Goal: Task Accomplishment & Management: Use online tool/utility

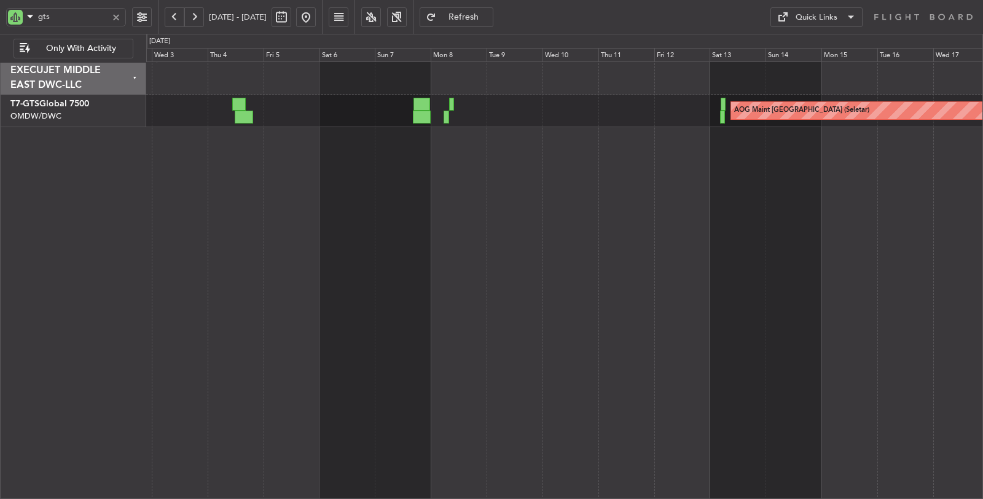
click at [114, 16] on div at bounding box center [116, 17] width 14 height 14
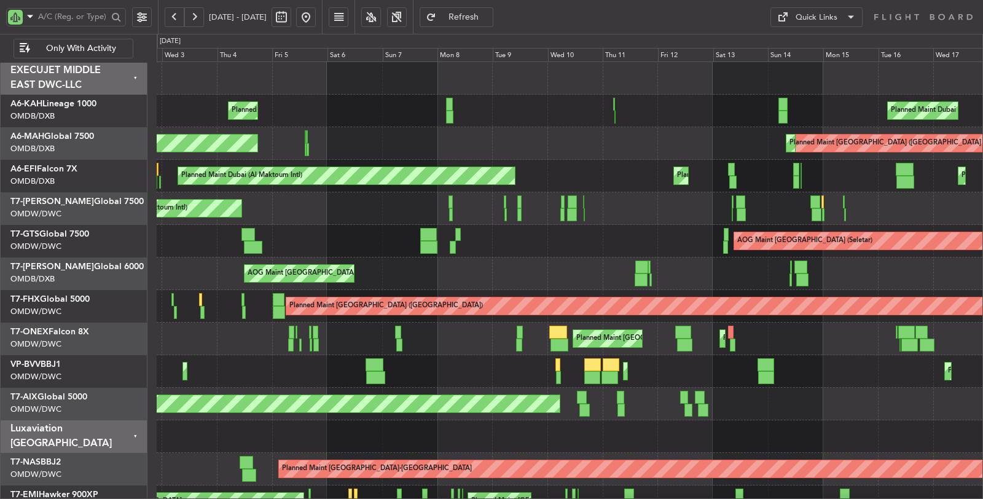
click at [316, 21] on button at bounding box center [306, 17] width 20 height 20
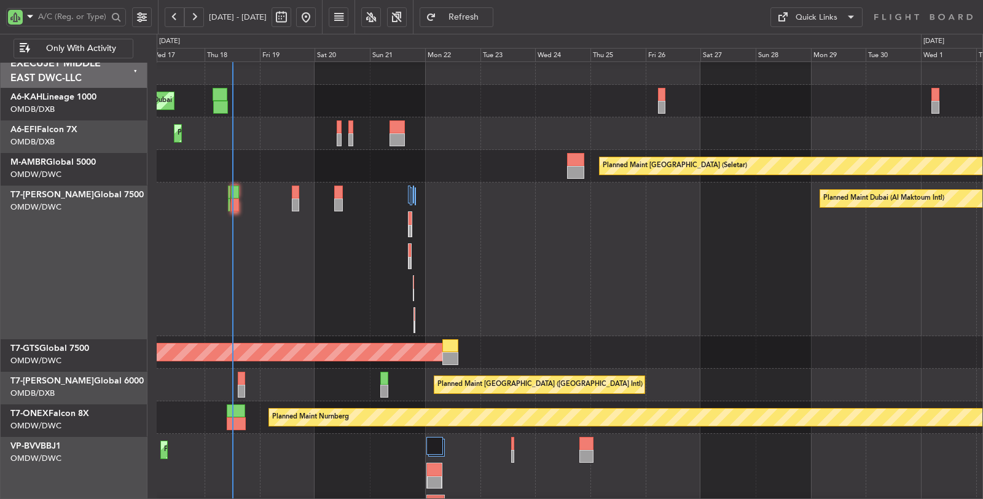
scroll to position [10, 0]
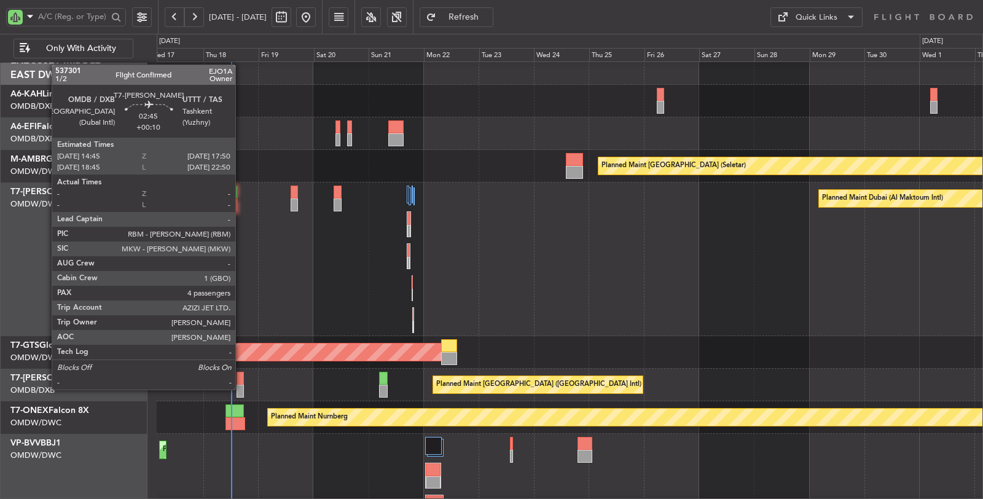
click at [241, 388] on div at bounding box center [239, 391] width 7 height 13
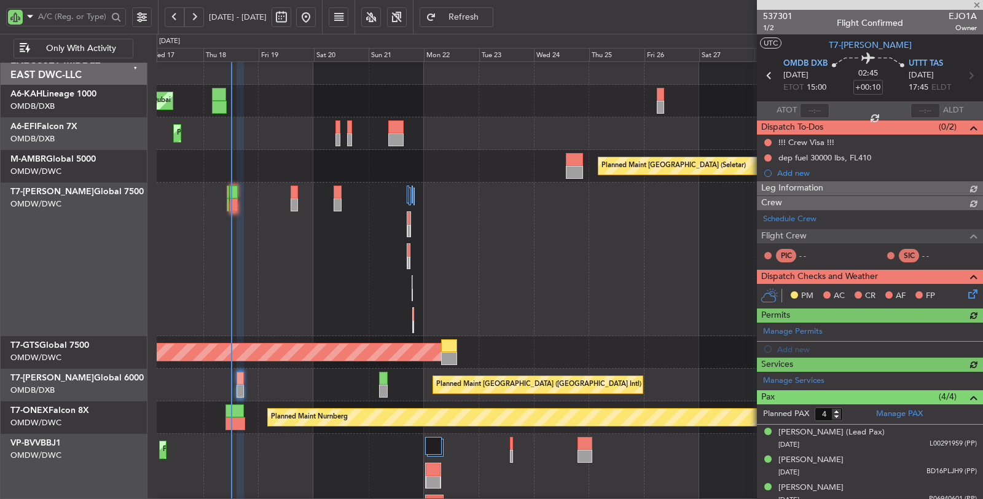
type input "Dherander Fithani (DHF)"
type input "7332"
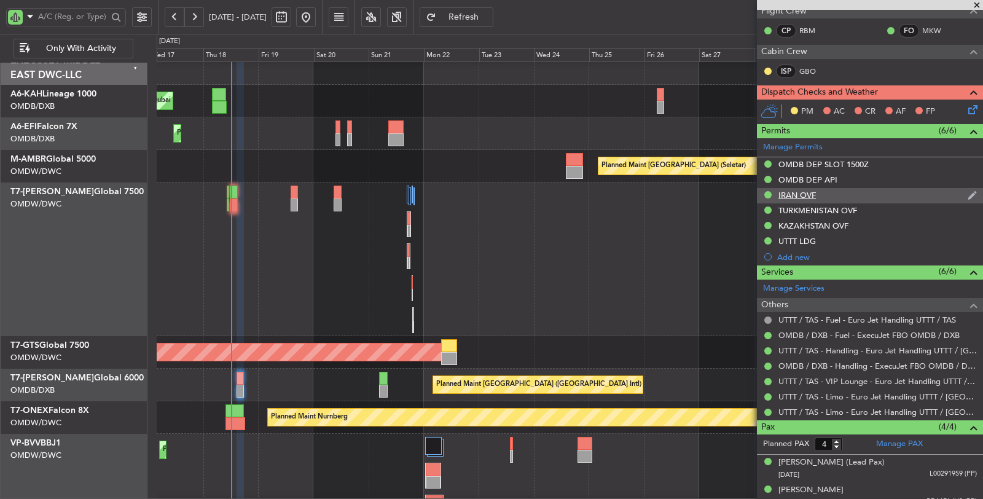
scroll to position [287, 0]
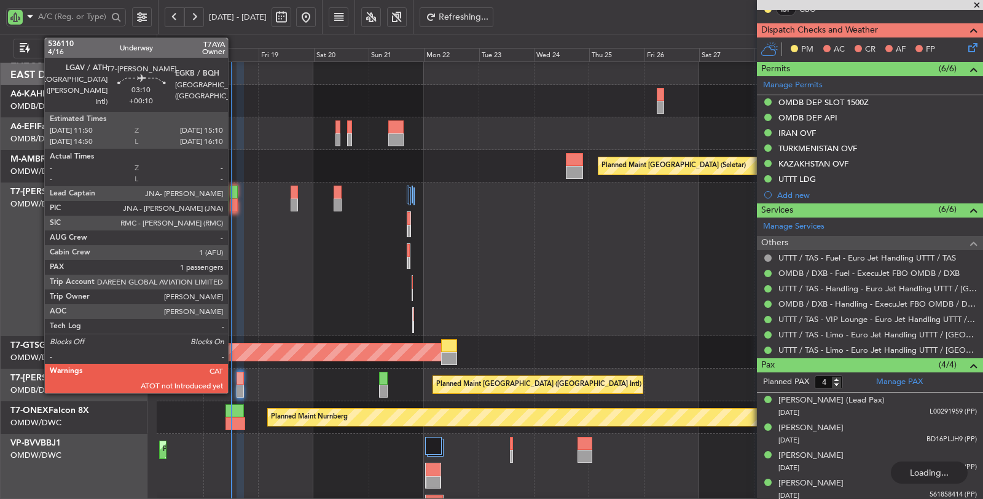
click at [234, 204] on div at bounding box center [234, 204] width 8 height 13
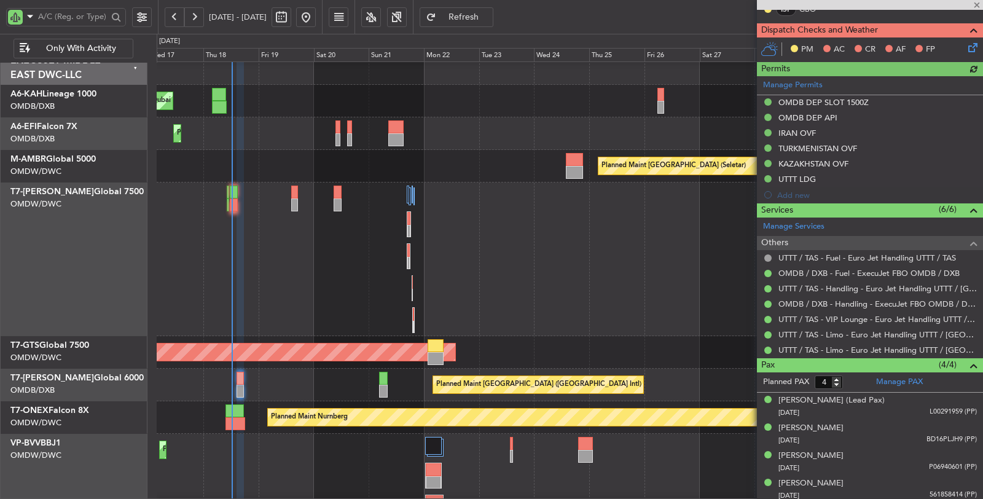
type input "Dherander Fithani (DHF)"
type input "7332"
type input "1"
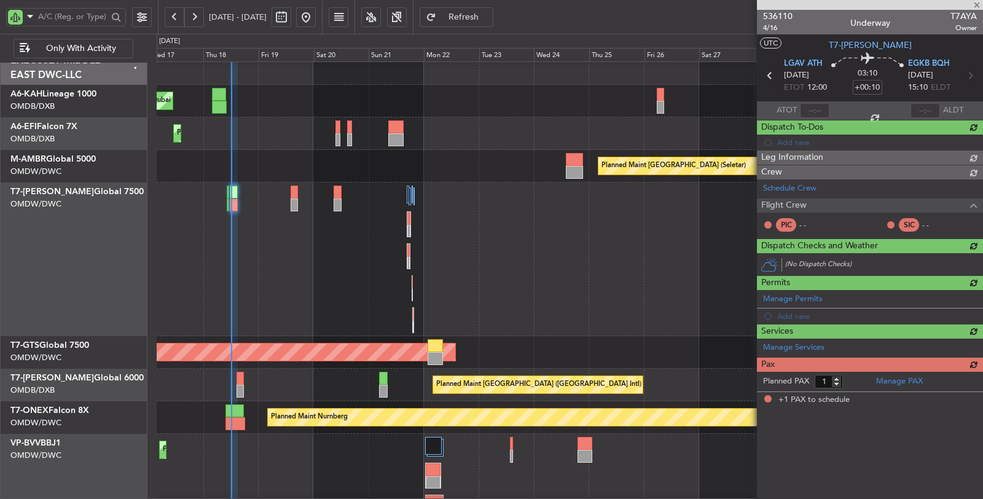
scroll to position [0, 0]
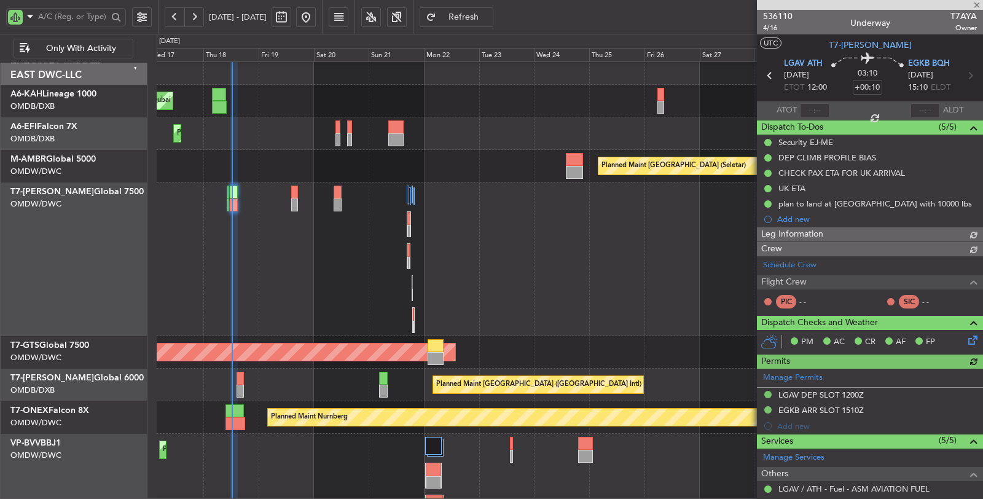
type input "Dherander Fithani (DHF)"
type input "7334"
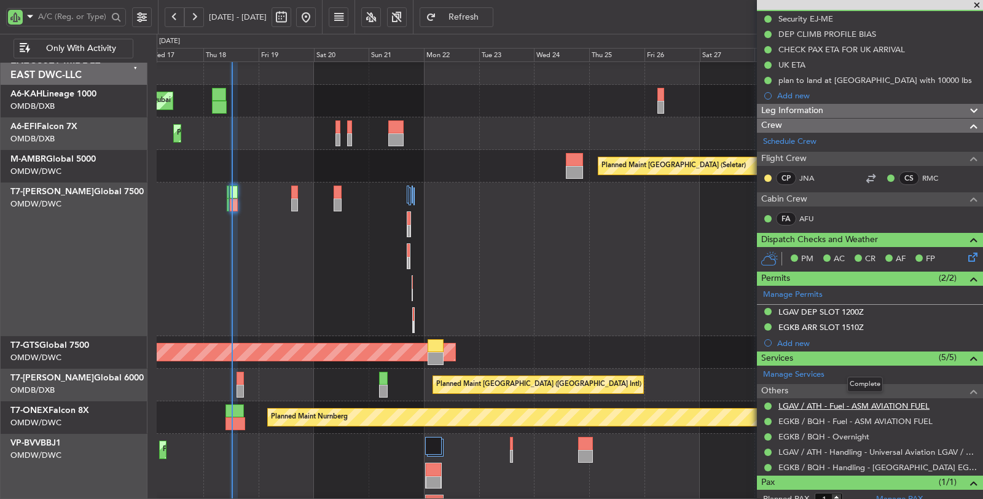
scroll to position [158, 0]
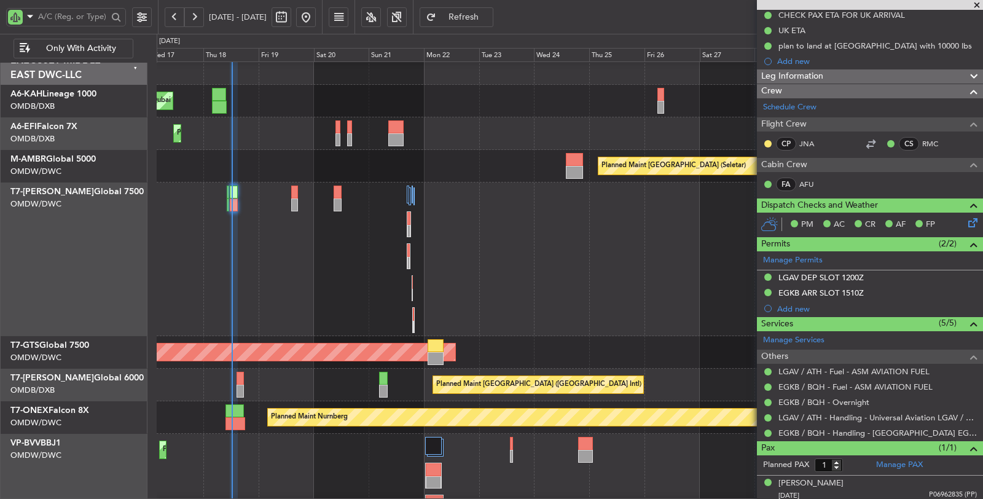
click at [535, 316] on div "Planned Maint Dubai (Al Maktoum Intl)" at bounding box center [570, 259] width 826 height 154
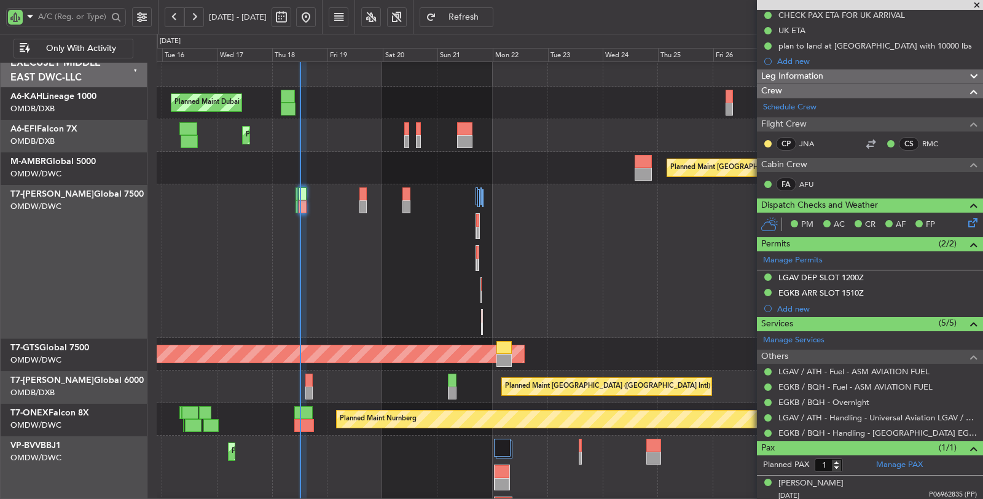
scroll to position [8, 0]
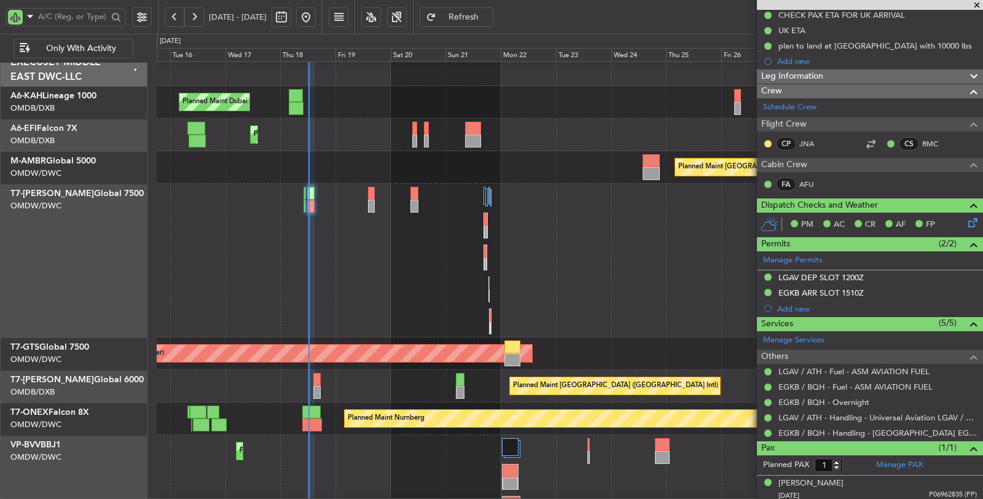
click at [367, 171] on div "Planned Maint [GEOGRAPHIC_DATA] (Seletar)" at bounding box center [570, 167] width 826 height 33
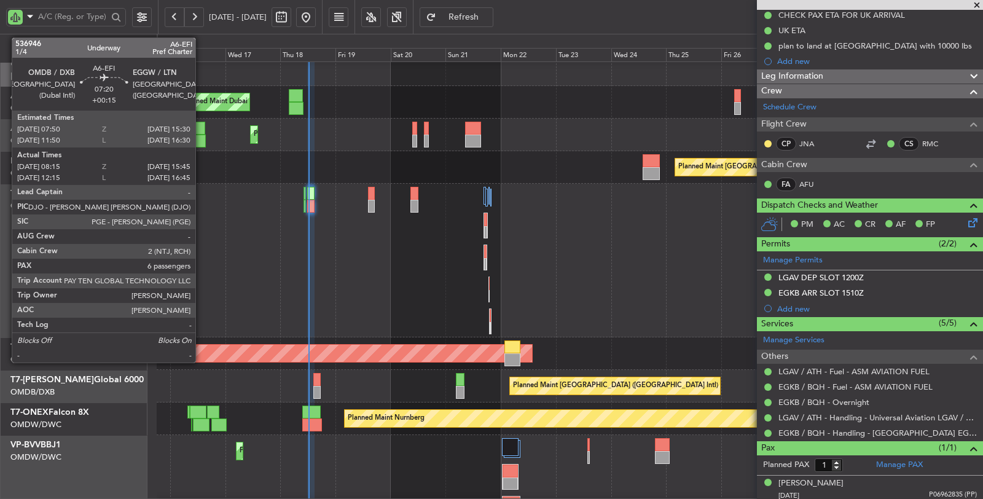
click at [201, 132] on div at bounding box center [196, 128] width 18 height 13
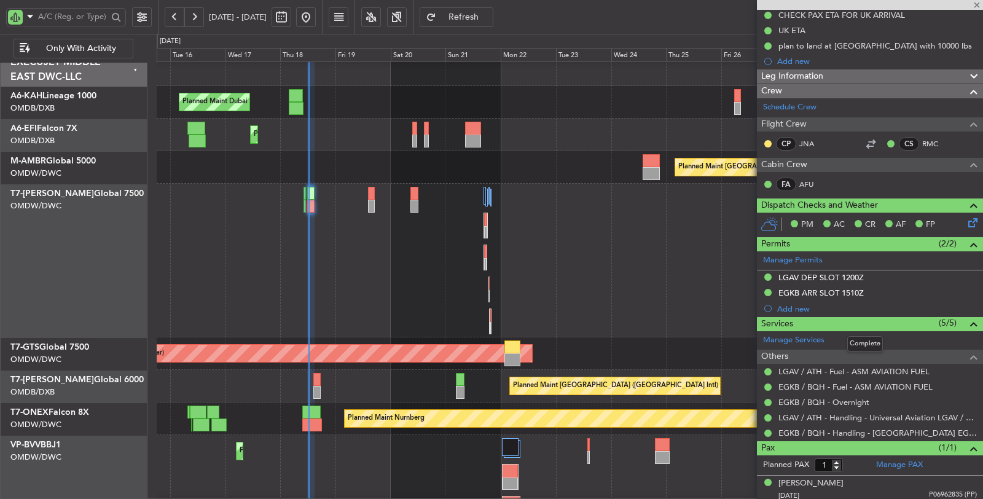
type input "+00:15"
type input "08:30"
type input "15:40"
type input "6"
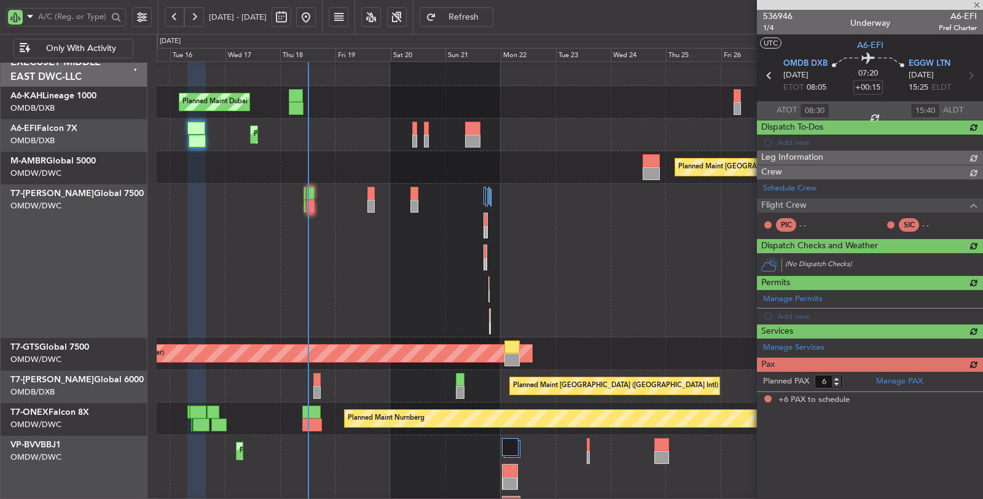
scroll to position [0, 0]
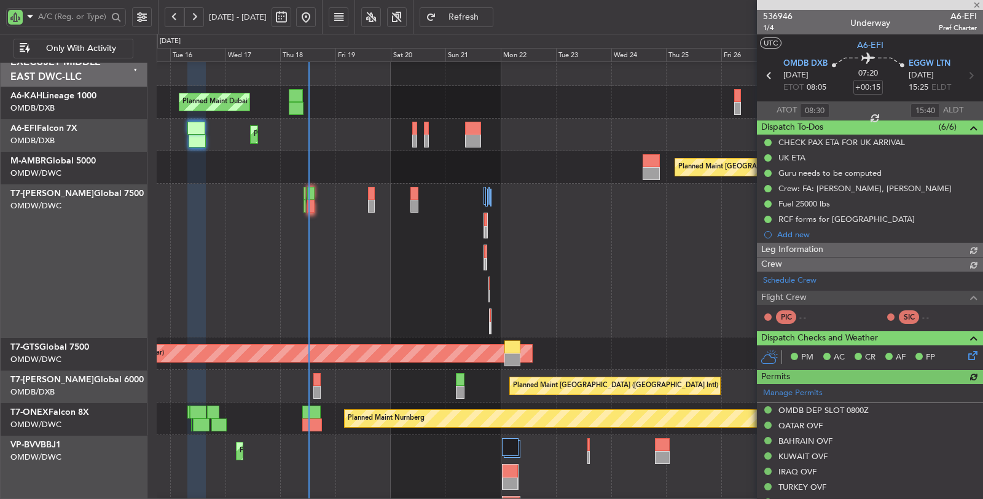
type input "[PERSON_NAME] ([PERSON_NAME])"
type input "7286"
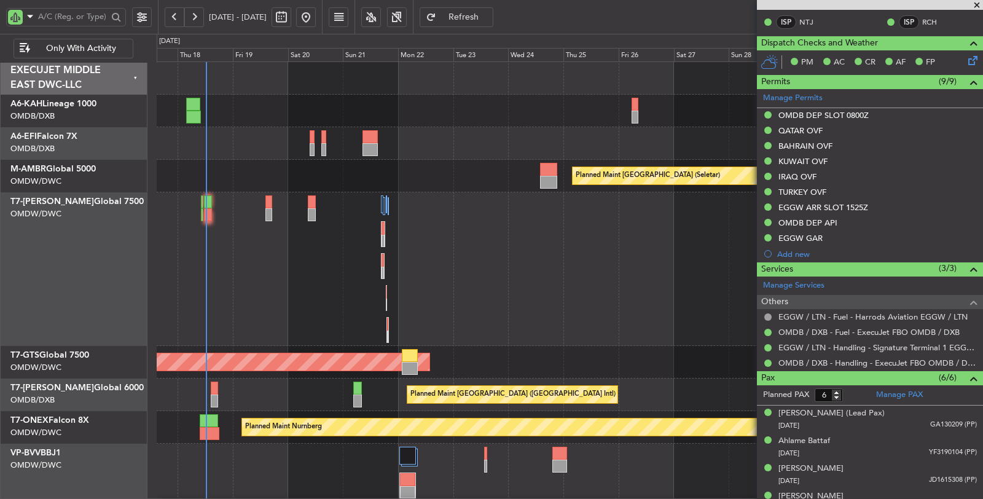
click at [300, 303] on div "Planned Maint Dubai (Al Maktoum Intl)" at bounding box center [570, 269] width 826 height 154
type input "[PERSON_NAME] ([PERSON_NAME])"
type input "7286"
type input "[PERSON_NAME] ([PERSON_NAME])"
type input "7286"
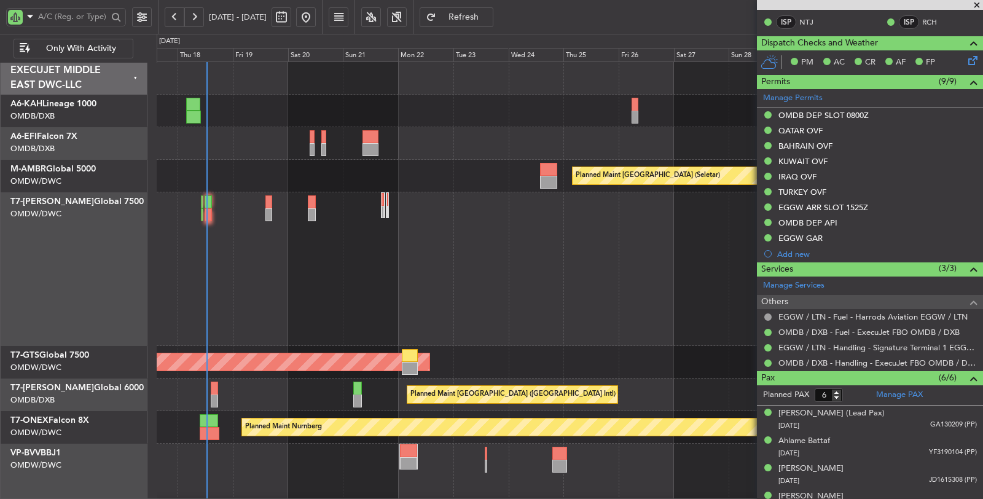
type input "[PERSON_NAME] ([PERSON_NAME])"
type input "7286"
type input "[PERSON_NAME] ([PERSON_NAME])"
type input "7286"
type input "[PERSON_NAME] ([PERSON_NAME])"
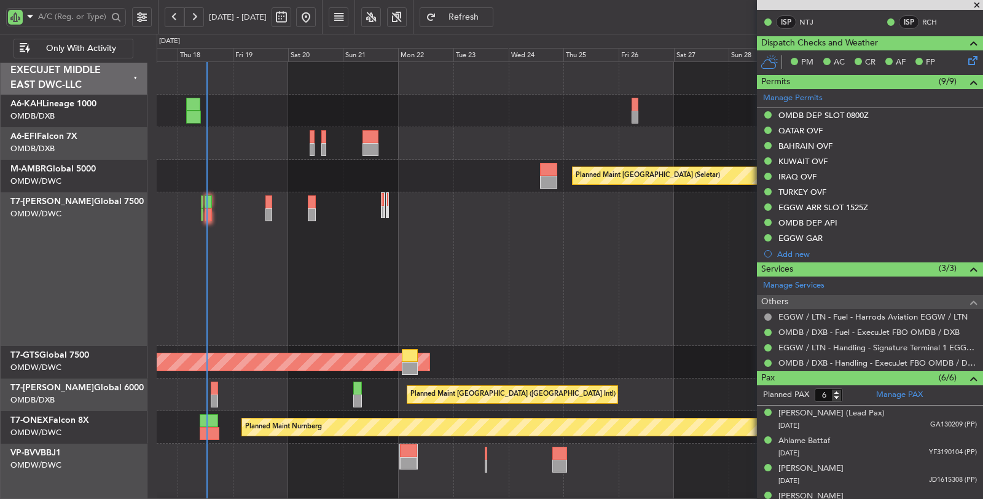
type input "7286"
type input "[PERSON_NAME] ([PERSON_NAME])"
type input "7286"
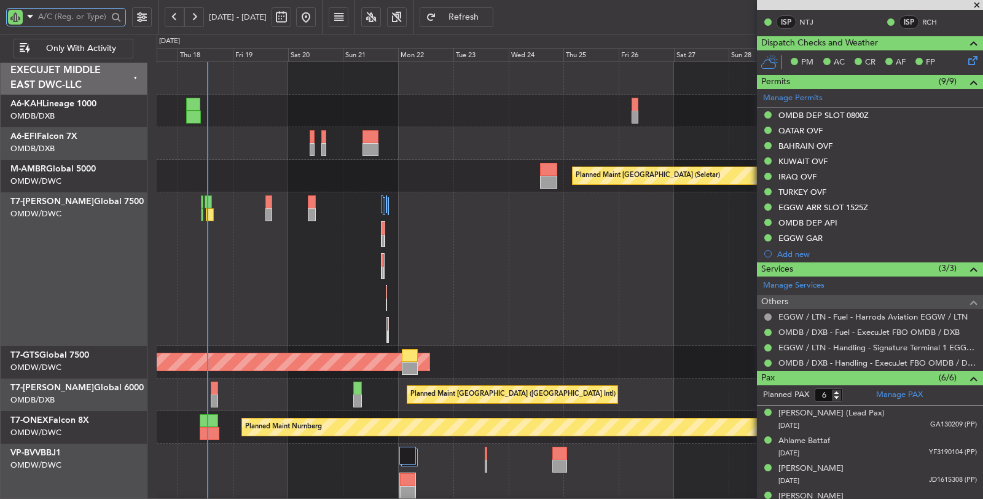
click at [77, 19] on input "text" at bounding box center [72, 16] width 69 height 18
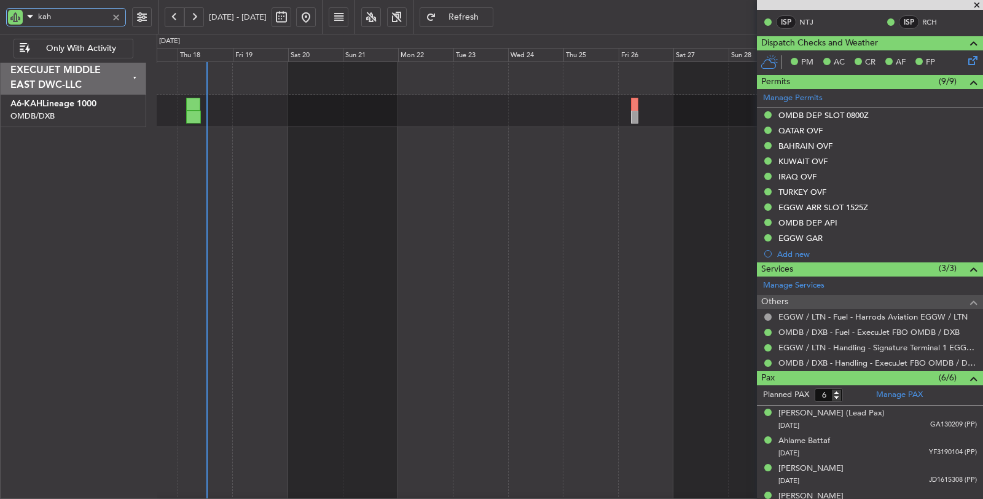
type input "kah"
click at [84, 48] on span "Only With Activity" at bounding box center [81, 48] width 96 height 9
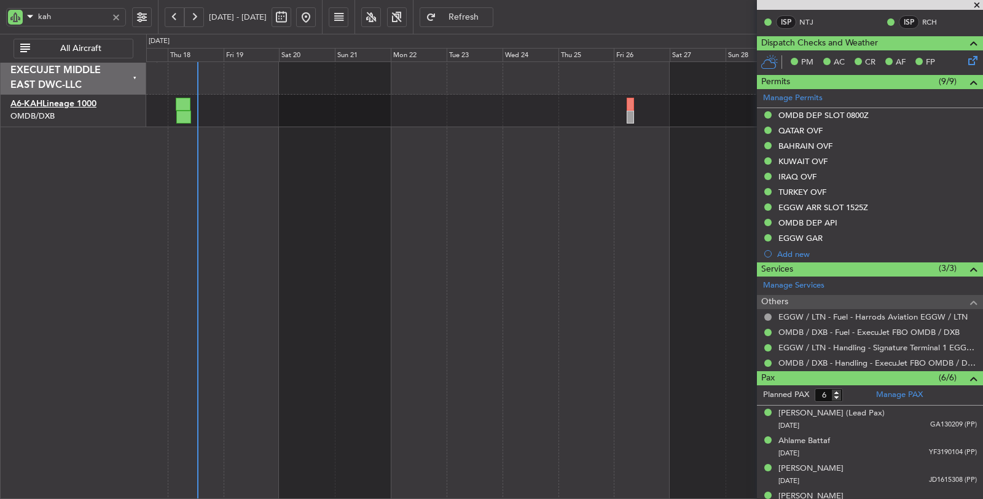
click at [93, 107] on link "A6-KAH Lineage 1000" at bounding box center [53, 104] width 86 height 9
type input "[PERSON_NAME] ([PERSON_NAME])"
type input "7286"
drag, startPoint x: 36, startPoint y: 21, endPoint x: 28, endPoint y: 22, distance: 7.5
click at [29, 22] on div "kah" at bounding box center [66, 17] width 120 height 18
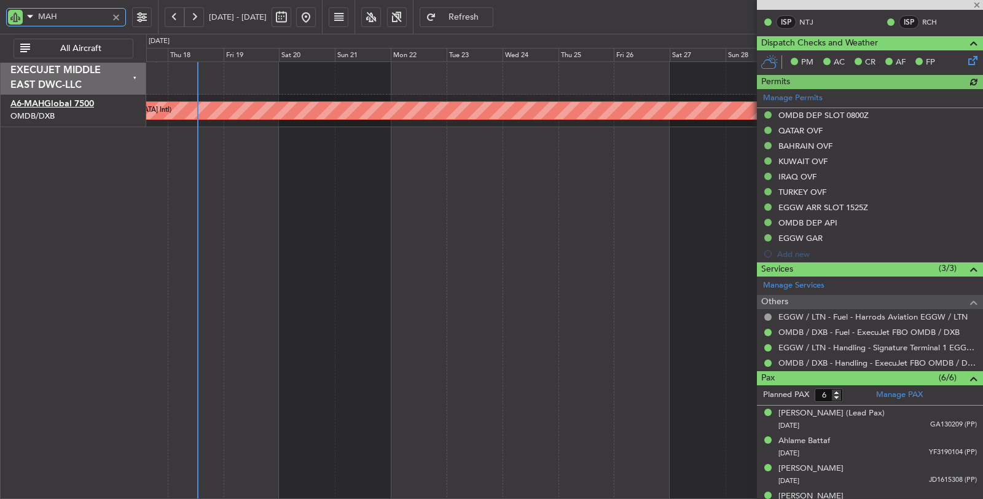
click at [84, 103] on link "A6-MAH Global 7500" at bounding box center [52, 104] width 84 height 9
drag, startPoint x: 71, startPoint y: 18, endPoint x: 20, endPoint y: 19, distance: 51.0
click at [20, 19] on div "MAH" at bounding box center [66, 17] width 120 height 18
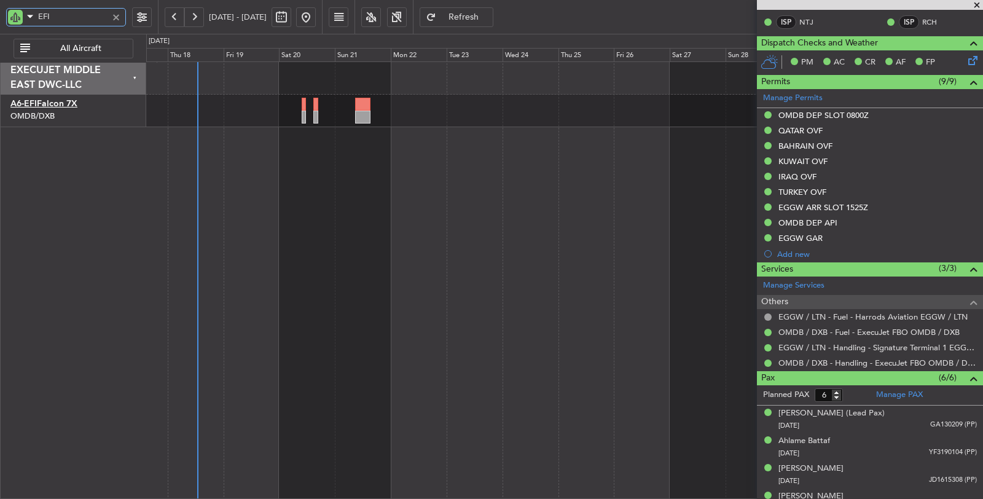
click at [72, 106] on link "A6-EFI Falcon 7X" at bounding box center [43, 104] width 67 height 9
type input "EFI"
click at [115, 17] on div at bounding box center [116, 17] width 14 height 14
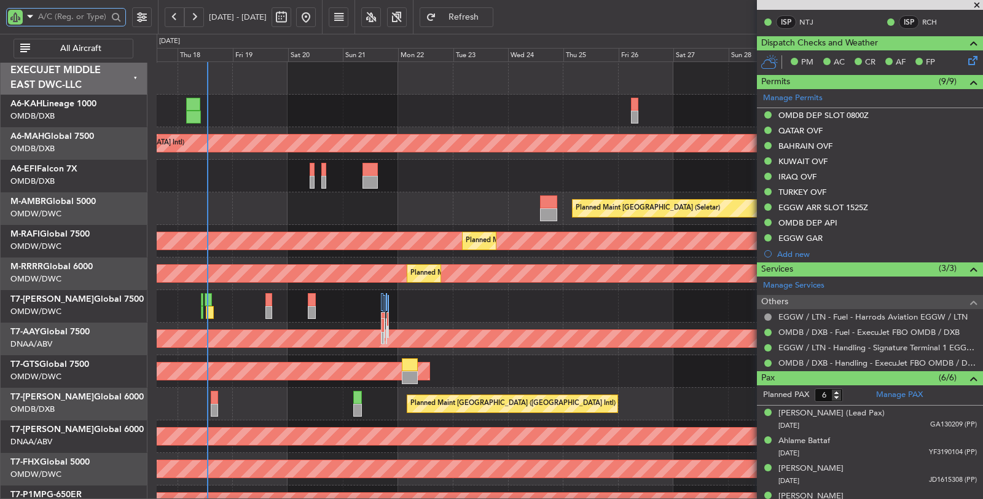
click at [207, 187] on div "Planned Maint [GEOGRAPHIC_DATA] ([GEOGRAPHIC_DATA])" at bounding box center [570, 176] width 826 height 33
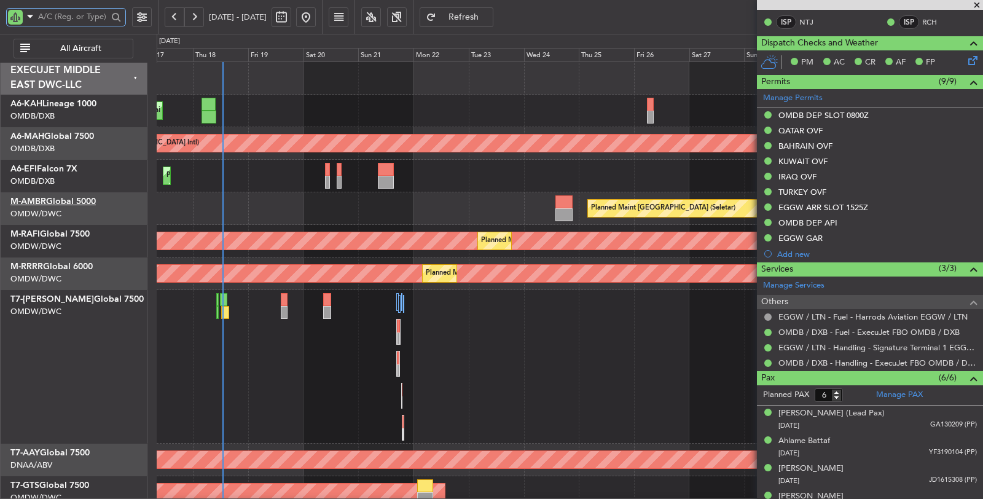
click at [90, 201] on link "M-AMBR Global 5000" at bounding box center [52, 201] width 85 height 9
click at [77, 233] on link "M-RAFI Global 7500" at bounding box center [49, 234] width 79 height 9
click at [88, 268] on link "M-RRRR Global 6000" at bounding box center [51, 266] width 82 height 9
type input "[PERSON_NAME] ([PERSON_NAME])"
type input "7286"
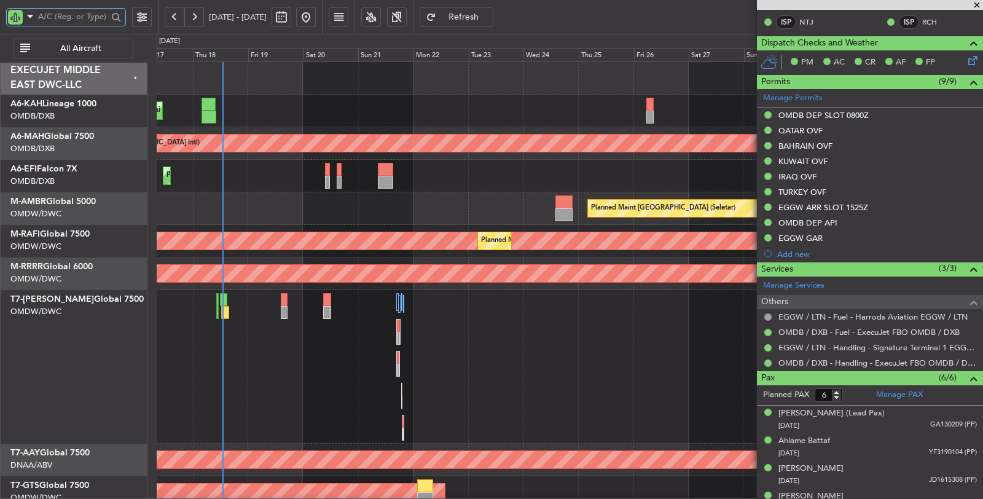
click at [58, 19] on input "text" at bounding box center [72, 16] width 69 height 18
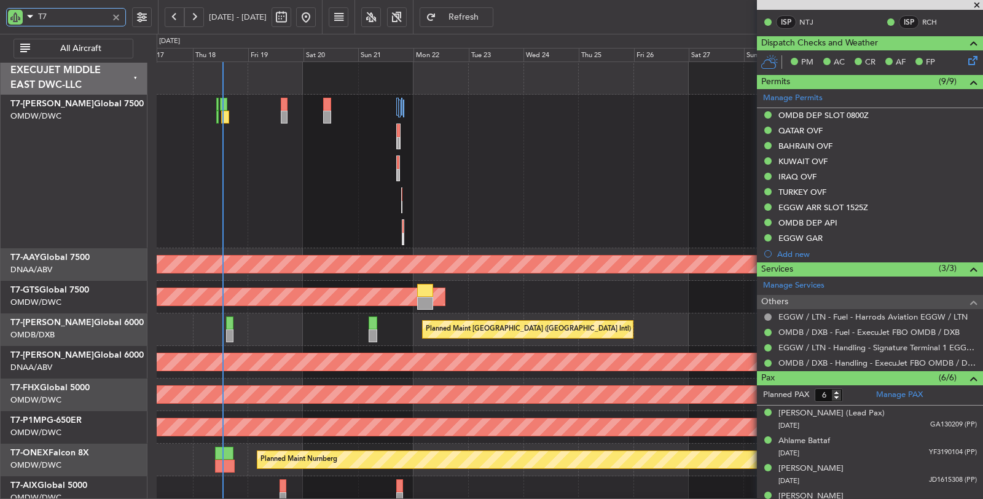
drag, startPoint x: 47, startPoint y: 17, endPoint x: 31, endPoint y: 23, distance: 17.1
click at [31, 23] on div "T7" at bounding box center [66, 17] width 120 height 18
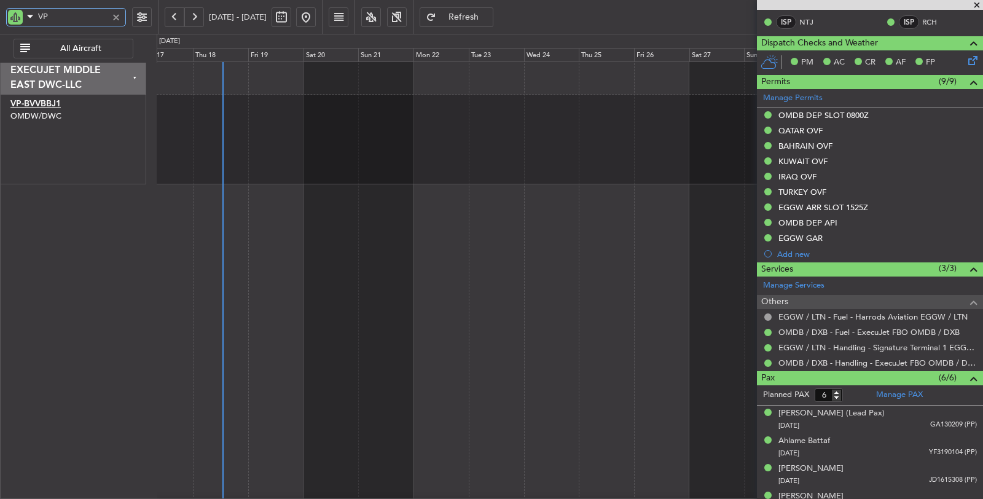
click at [59, 103] on link "VP-BVV BBJ1" at bounding box center [35, 104] width 50 height 9
type input "VP"
click at [0, 11] on div "VP" at bounding box center [79, 17] width 158 height 34
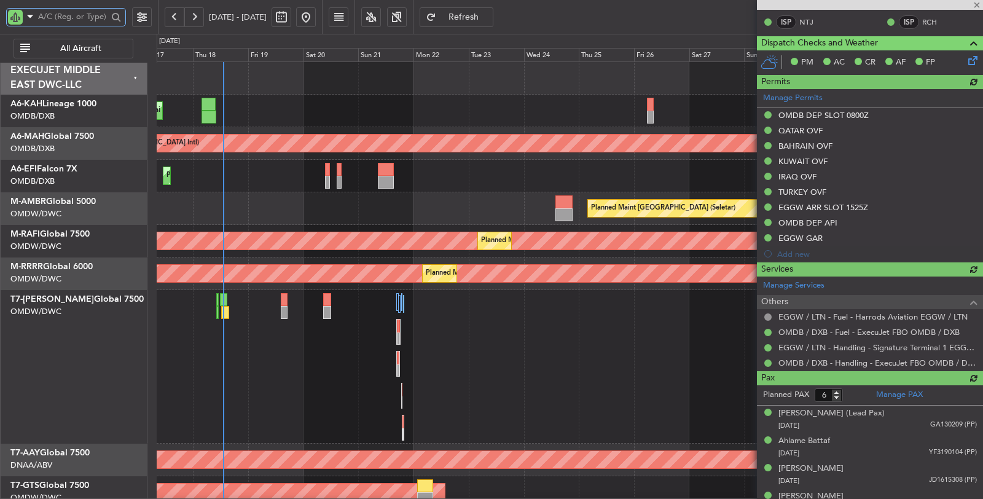
type input "T"
type input "[PERSON_NAME] ([PERSON_NAME])"
type input "7286"
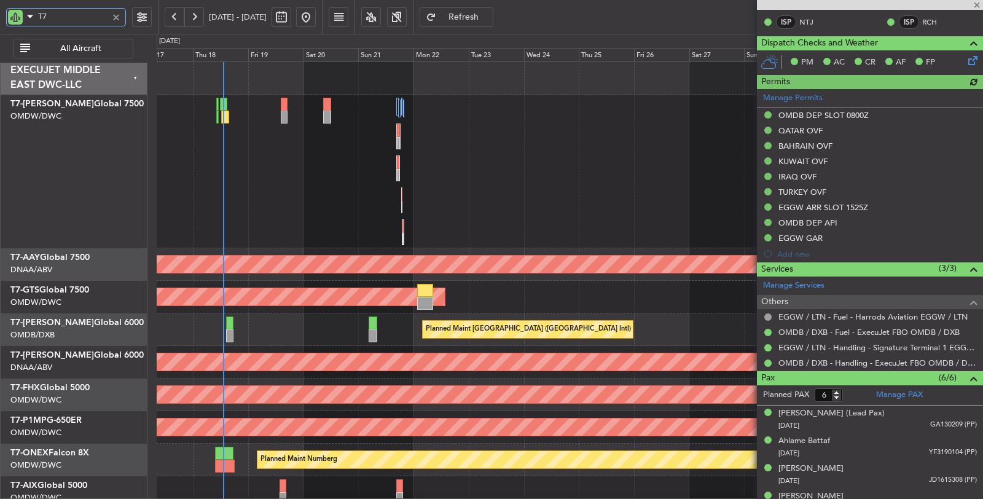
click at [206, 157] on div "Planned Maint Dubai (Al Maktoum Intl)" at bounding box center [570, 172] width 826 height 154
click at [90, 103] on link "T7-AYA Global 7500" at bounding box center [76, 104] width 133 height 9
type input "T7"
click at [80, 253] on link "T7-AAY Global 7500" at bounding box center [49, 257] width 79 height 9
click at [82, 289] on link "T7-GTS Global 7500" at bounding box center [49, 290] width 79 height 9
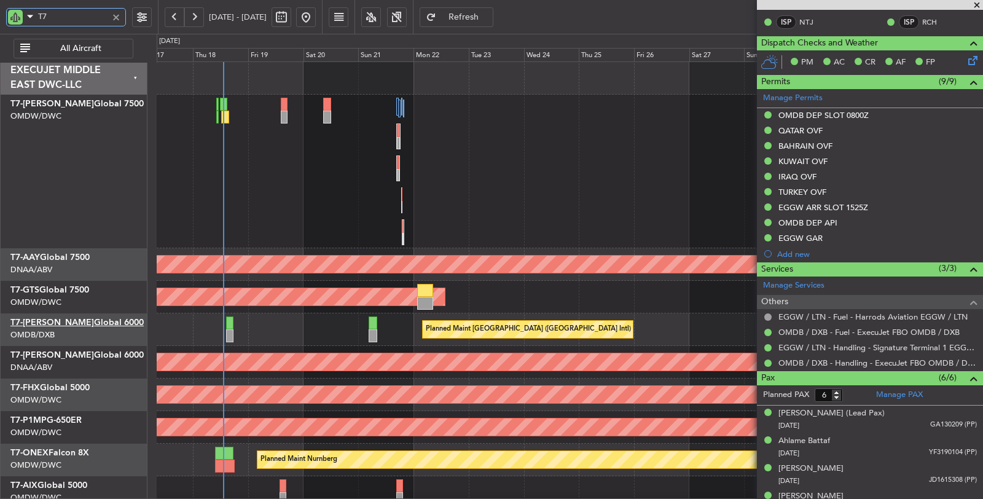
click at [86, 322] on link "T7-AZIZI Global 6000" at bounding box center [76, 322] width 133 height 9
click at [89, 353] on link "T7-XAN Global 6000" at bounding box center [76, 355] width 133 height 9
click at [87, 387] on link "T7-FHX Global 5000" at bounding box center [49, 387] width 79 height 9
click at [82, 419] on link "T7-P1MP G-650ER" at bounding box center [45, 420] width 71 height 9
click at [82, 453] on link "T7-ONEX Falcon 8X" at bounding box center [49, 452] width 79 height 9
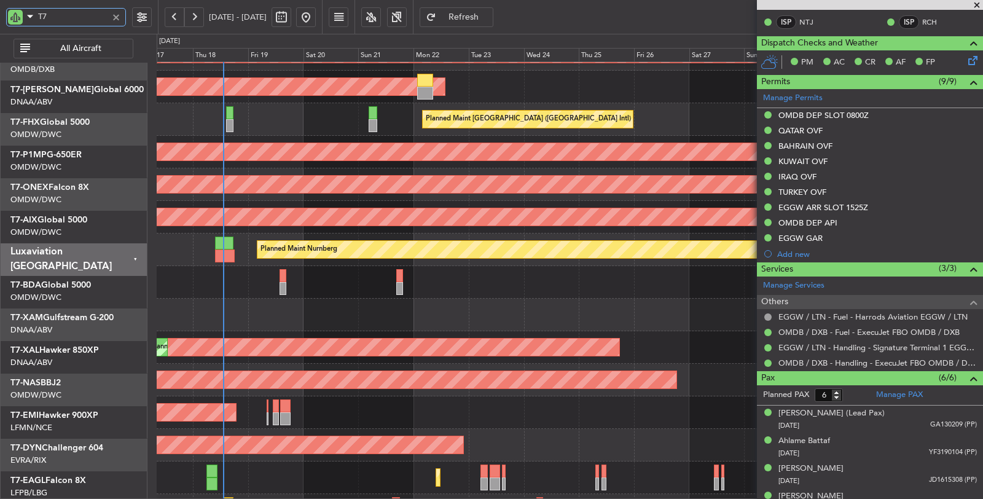
scroll to position [273, 0]
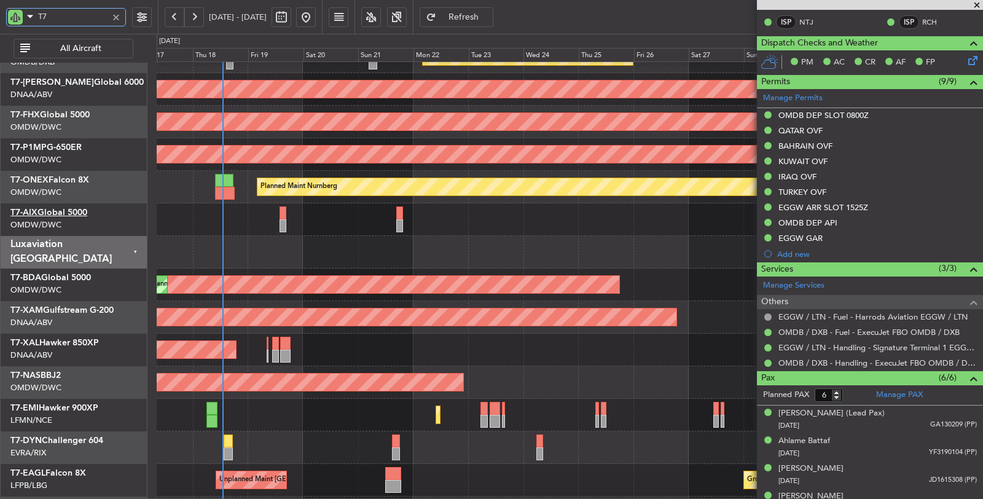
click at [85, 209] on link "T7-AIX Global 5000" at bounding box center [48, 212] width 77 height 9
click at [79, 308] on link "T7-XAM Gulfstream G-200" at bounding box center [61, 310] width 103 height 9
click at [89, 346] on link "T7-XAL Hawker 850XP" at bounding box center [54, 342] width 88 height 9
click at [58, 372] on link "T7-NAS BBJ2" at bounding box center [35, 375] width 50 height 9
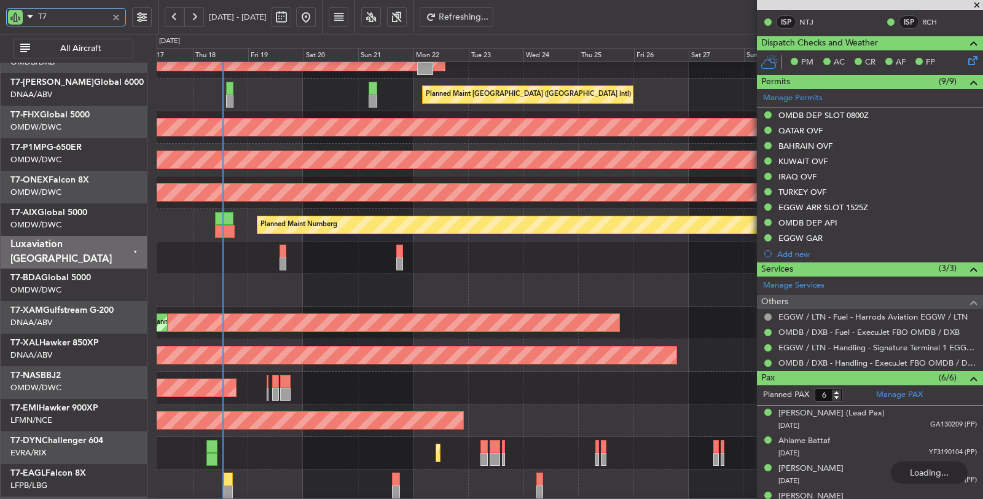
scroll to position [0, 0]
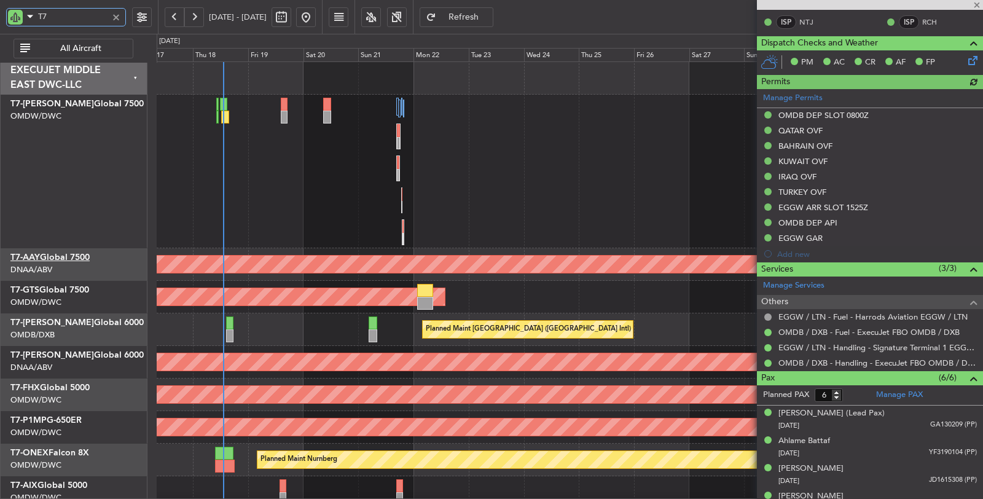
type input "[PERSON_NAME] ([PERSON_NAME])"
type input "7286"
click at [88, 256] on link "T7-AAY Global 7500" at bounding box center [49, 257] width 79 height 9
type input "[PERSON_NAME] ([PERSON_NAME])"
type input "7286"
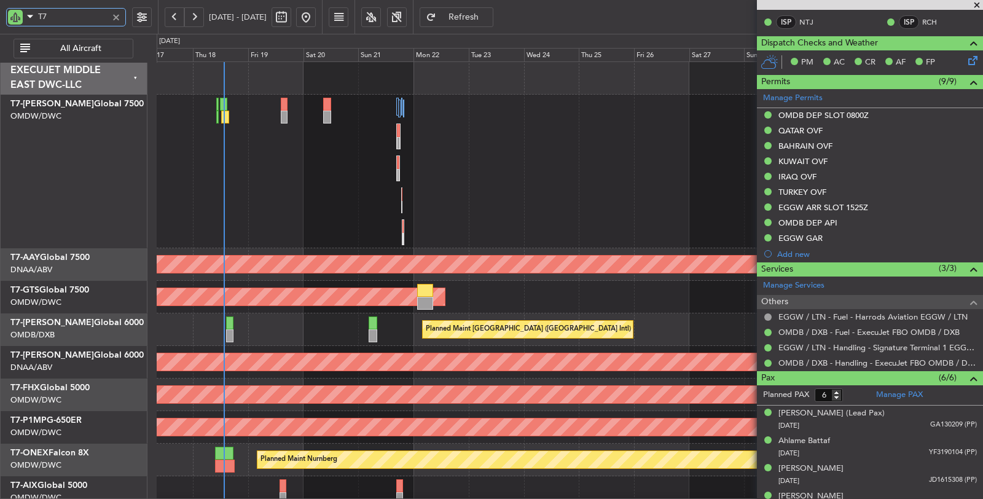
type input "[PERSON_NAME] ([PERSON_NAME])"
type input "7286"
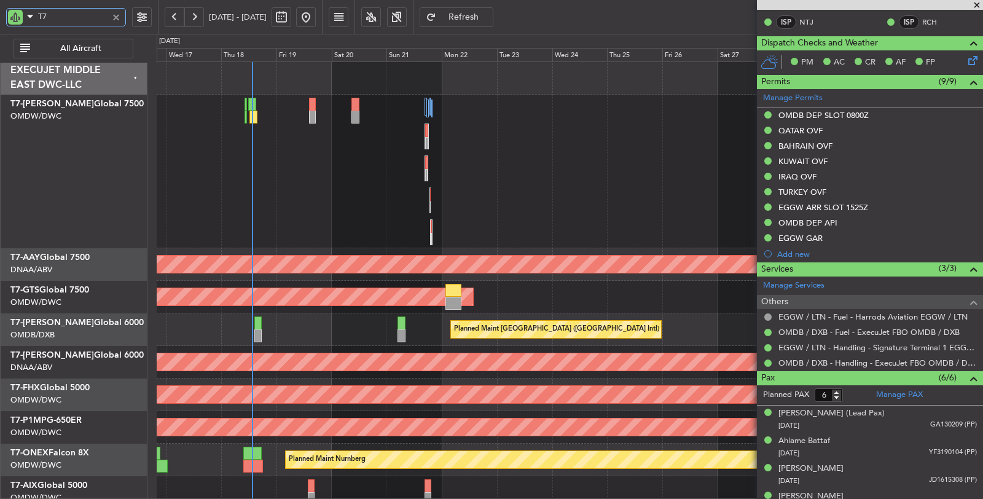
click at [117, 14] on div at bounding box center [116, 17] width 14 height 14
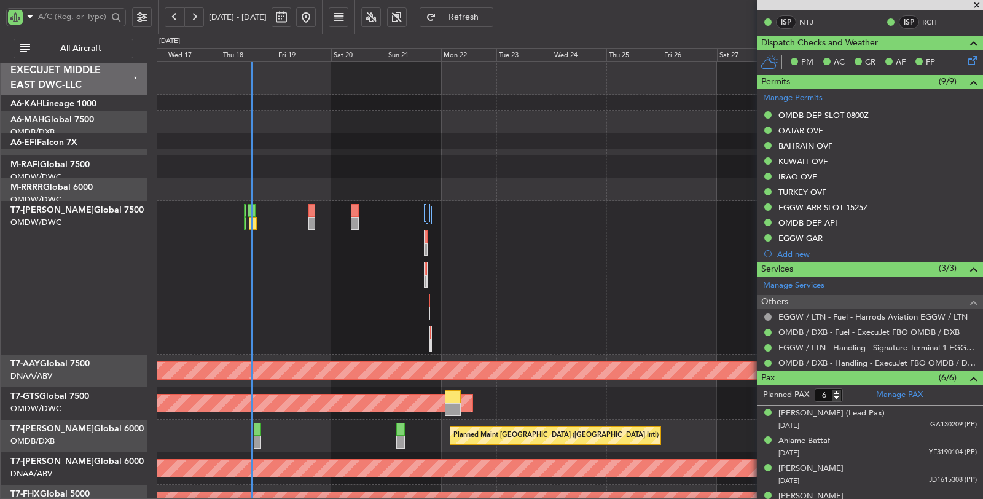
click at [76, 49] on span "All Aircraft" at bounding box center [81, 48] width 96 height 9
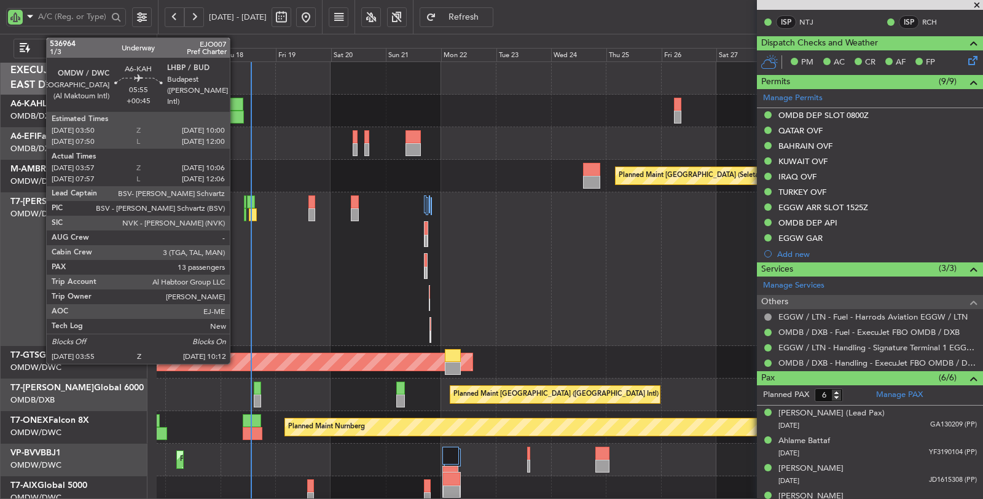
click at [236, 115] on div at bounding box center [236, 117] width 15 height 13
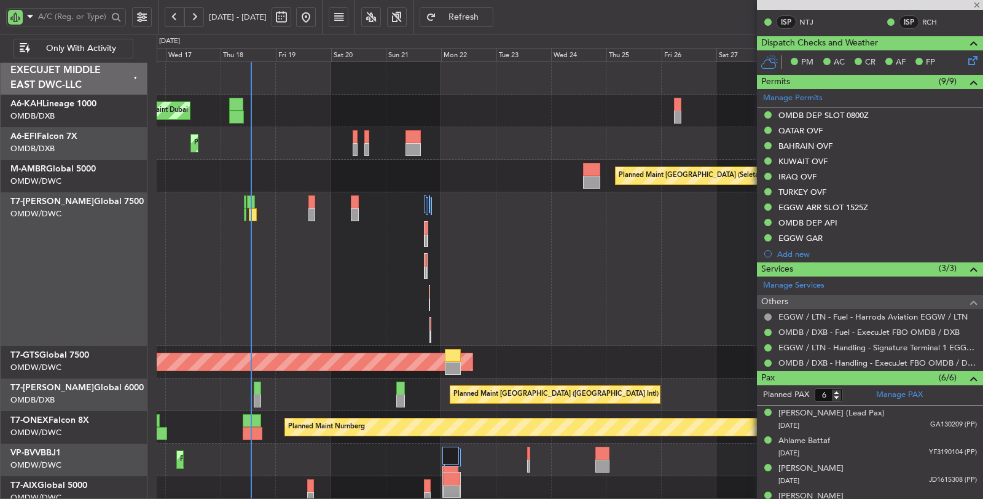
type input "+00:45"
type input "04:07"
type input "10:01"
type input "13"
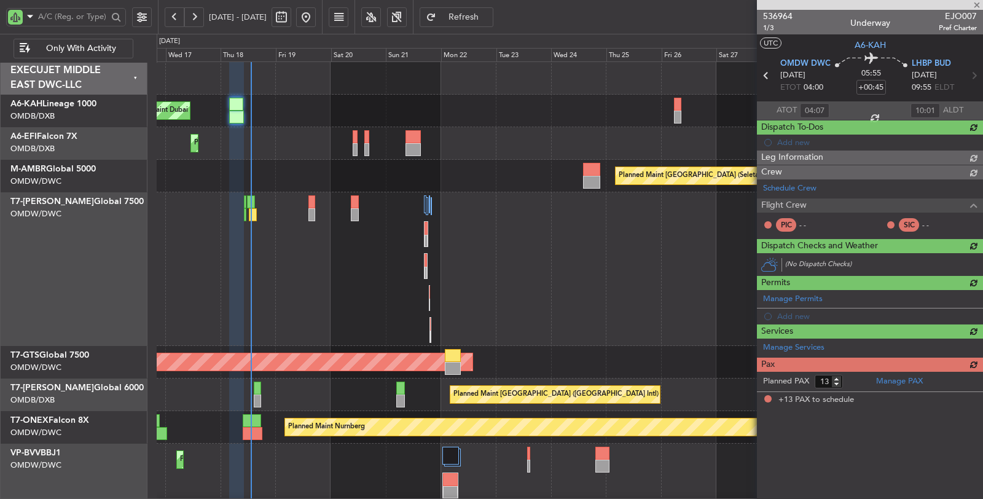
type input "[PERSON_NAME] (ANI)"
type input "7304"
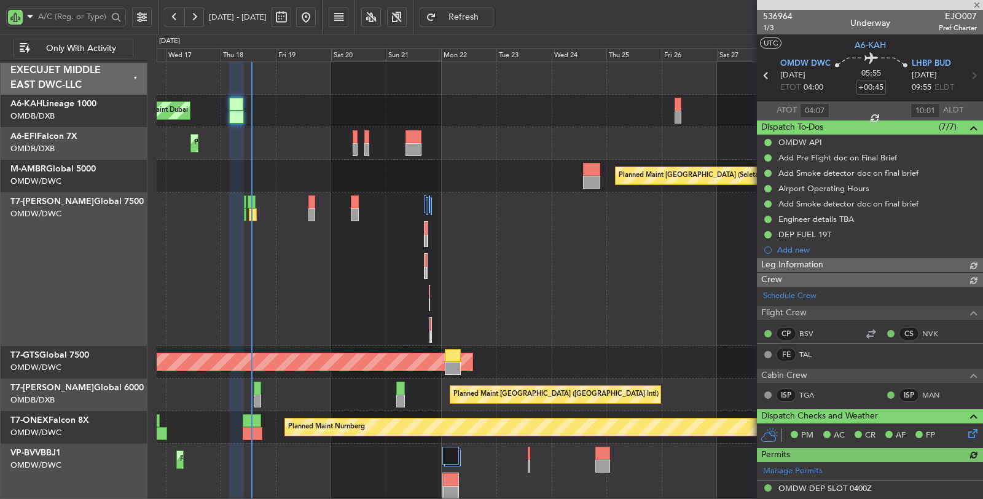
type input "[PERSON_NAME] (ANI)"
type input "7304"
click at [77, 18] on input "text" at bounding box center [72, 16] width 69 height 18
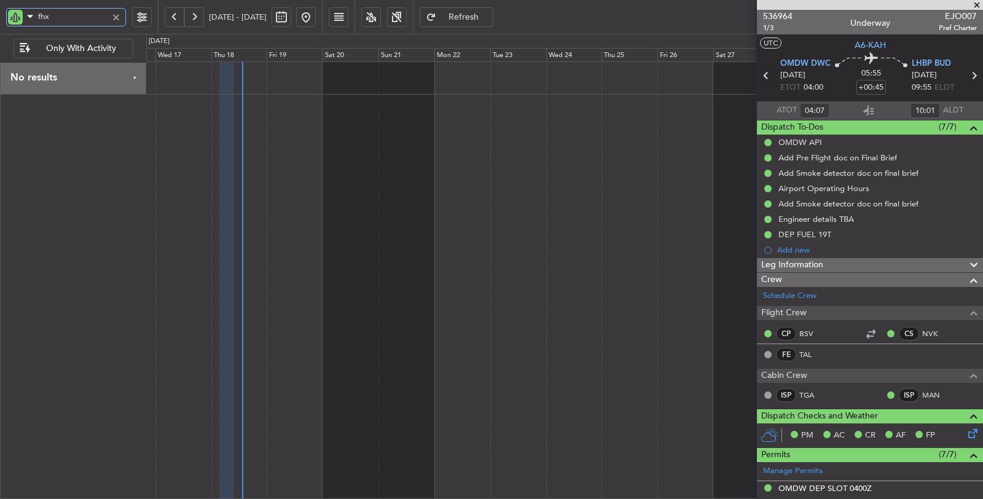
type input "fhx"
click at [173, 16] on button at bounding box center [175, 17] width 20 height 20
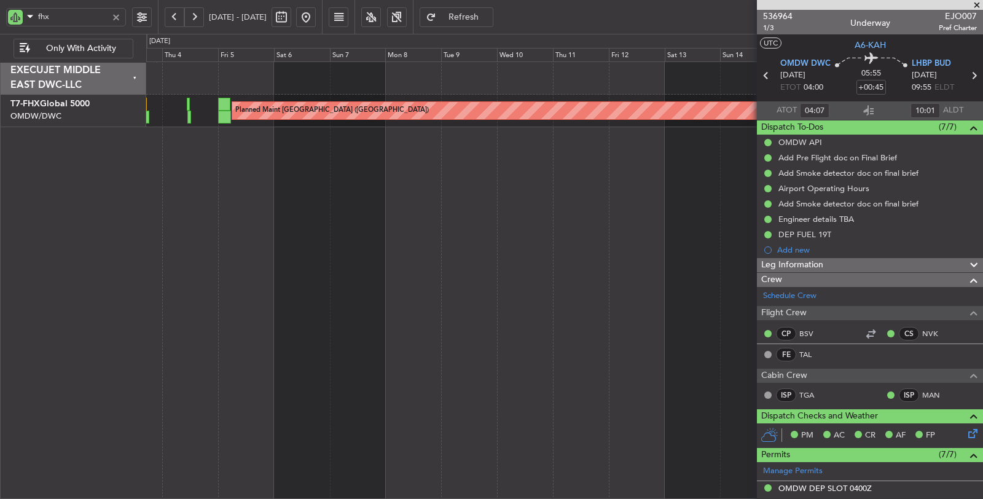
click at [173, 12] on button at bounding box center [175, 17] width 20 height 20
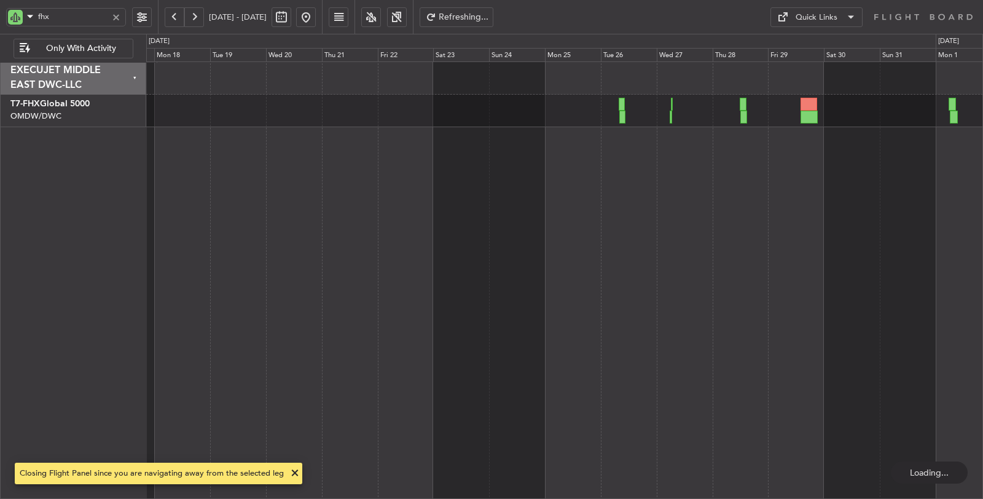
click at [173, 12] on button at bounding box center [175, 17] width 20 height 20
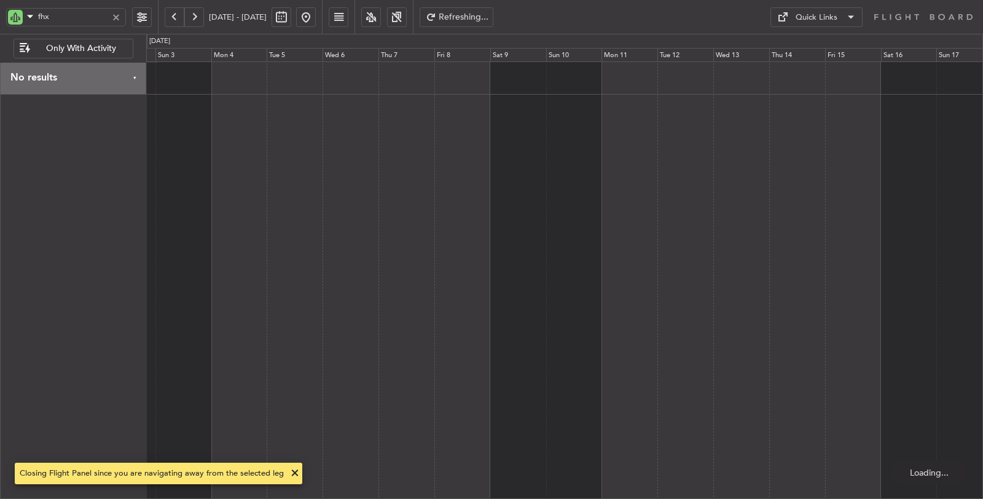
click at [173, 12] on button at bounding box center [175, 17] width 20 height 20
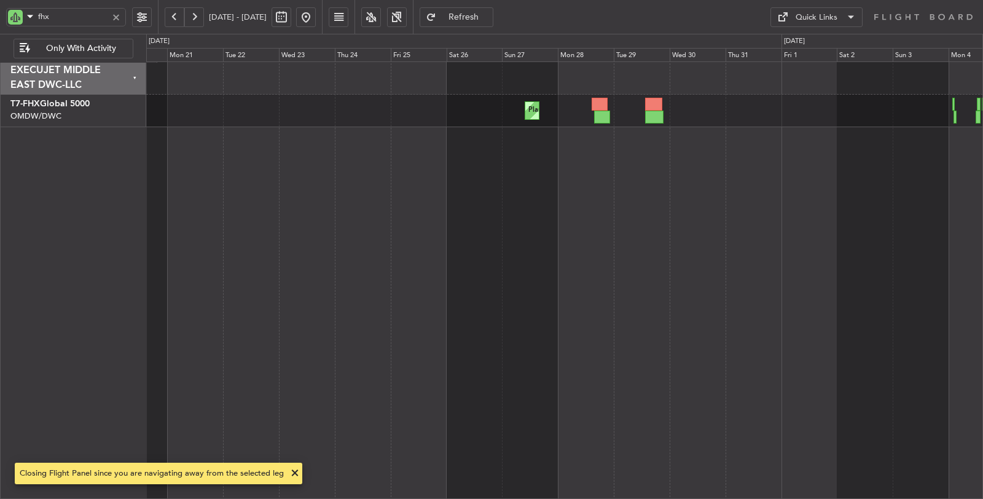
click at [447, 146] on div "Planned Maint [GEOGRAPHIC_DATA] ([GEOGRAPHIC_DATA])" at bounding box center [564, 280] width 837 height 438
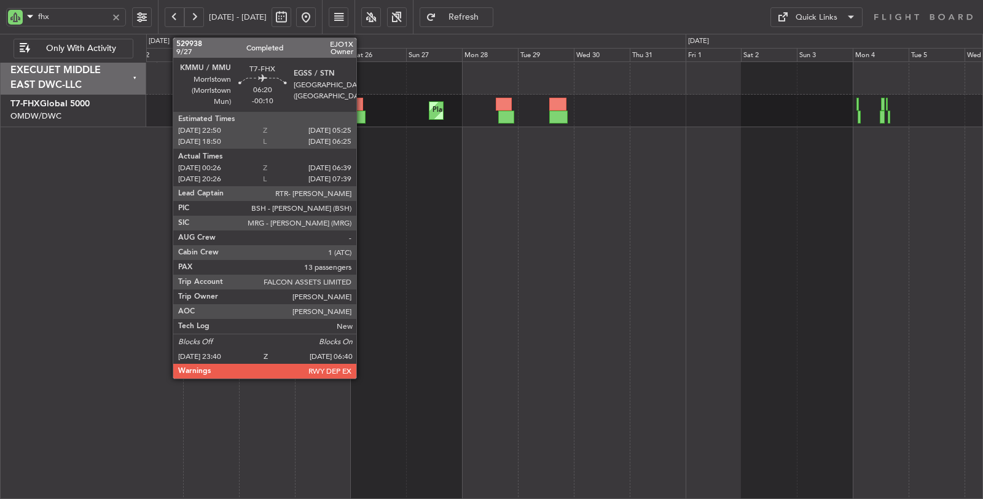
click at [361, 115] on div at bounding box center [357, 117] width 17 height 13
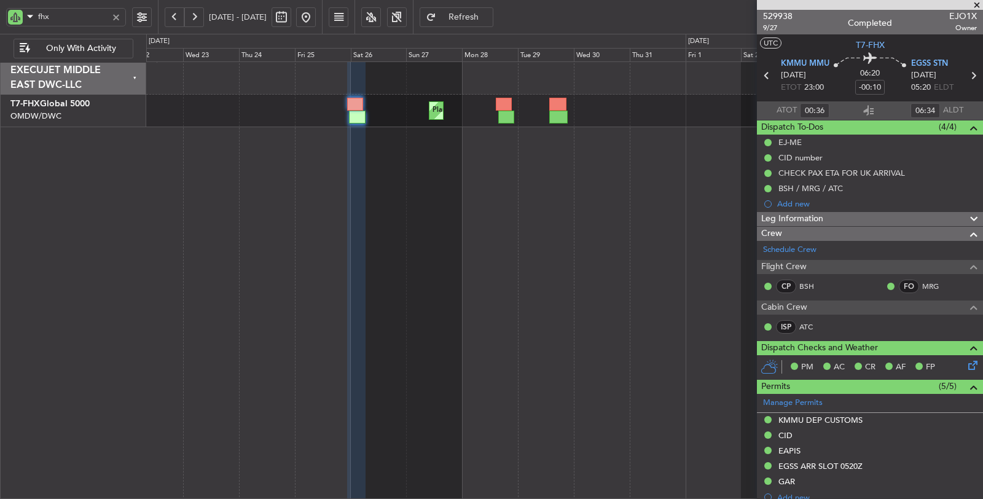
type input "20:36"
type input "07:34"
type input "00:36"
type input "06:34"
click at [772, 26] on span "9/27" at bounding box center [777, 28] width 29 height 10
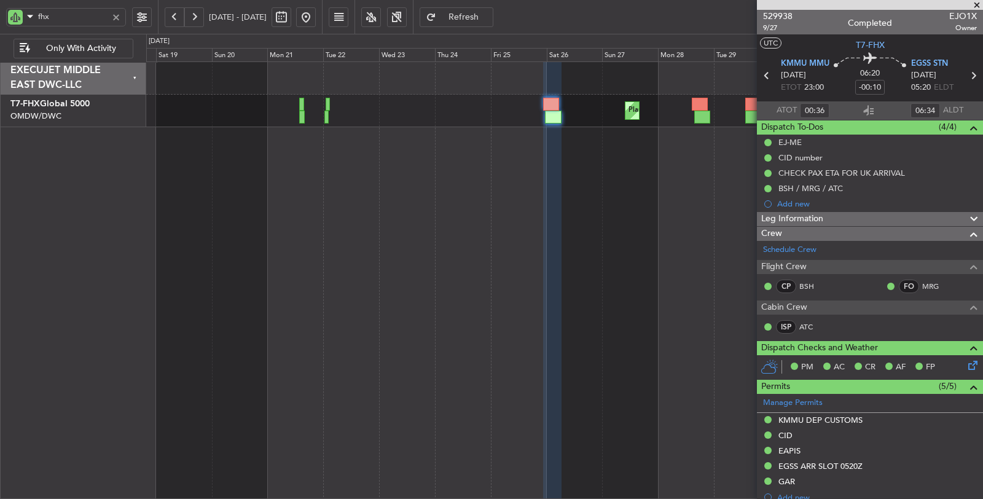
click at [489, 140] on div "Planned Maint [GEOGRAPHIC_DATA] ([GEOGRAPHIC_DATA])" at bounding box center [564, 280] width 837 height 438
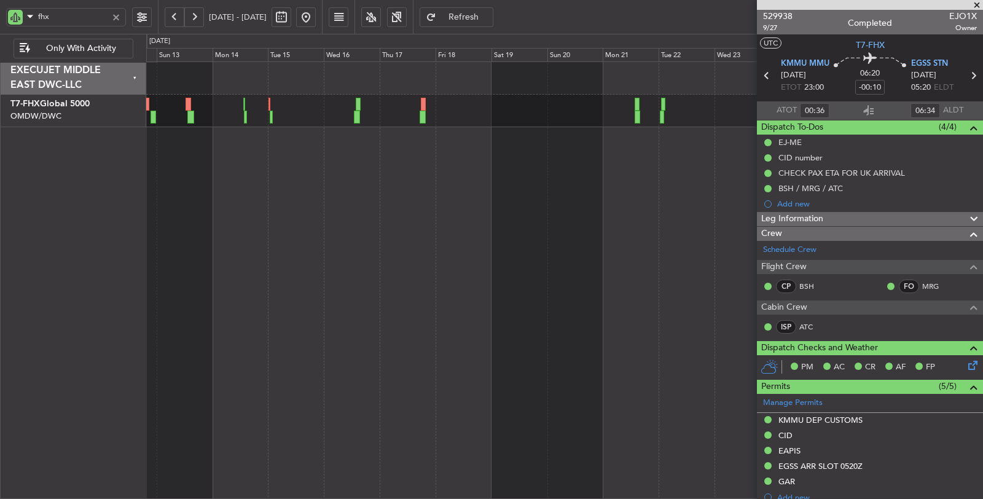
click at [501, 166] on div "Planned Maint [GEOGRAPHIC_DATA] ([GEOGRAPHIC_DATA])" at bounding box center [564, 280] width 837 height 438
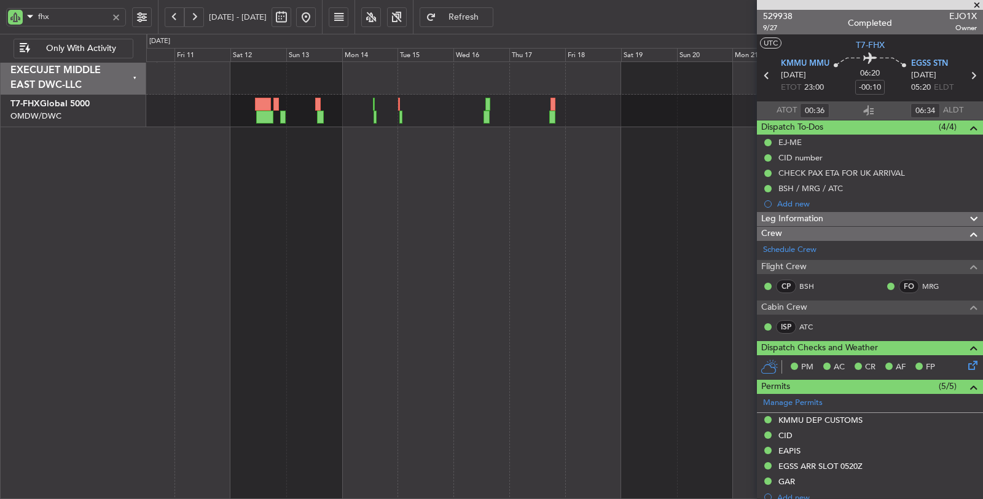
click at [355, 163] on div "Planned Maint [GEOGRAPHIC_DATA] ([GEOGRAPHIC_DATA])" at bounding box center [564, 280] width 837 height 438
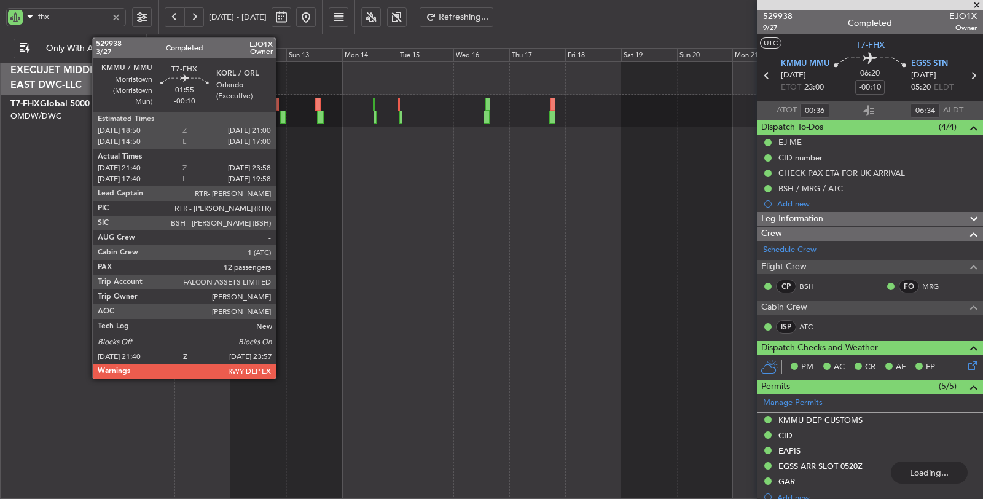
click at [282, 115] on div at bounding box center [283, 117] width 6 height 13
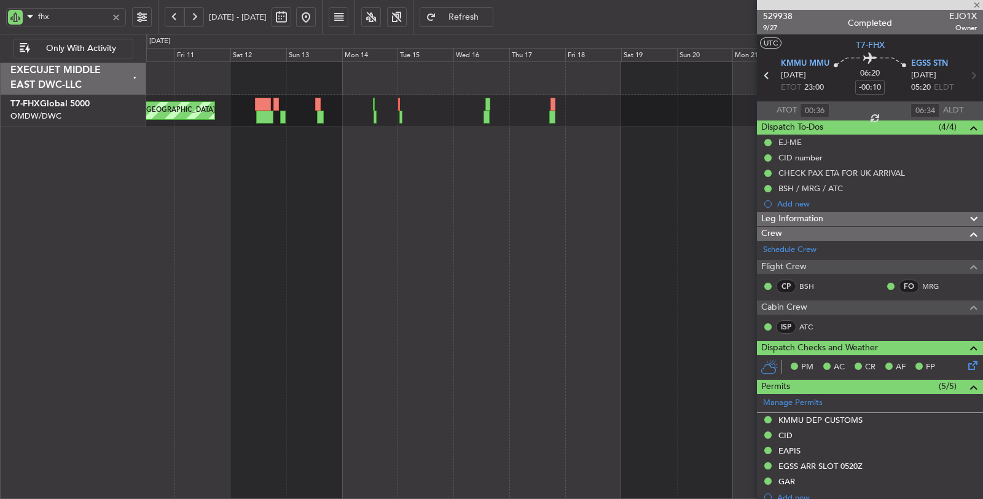
click at [282, 115] on div at bounding box center [283, 117] width 6 height 13
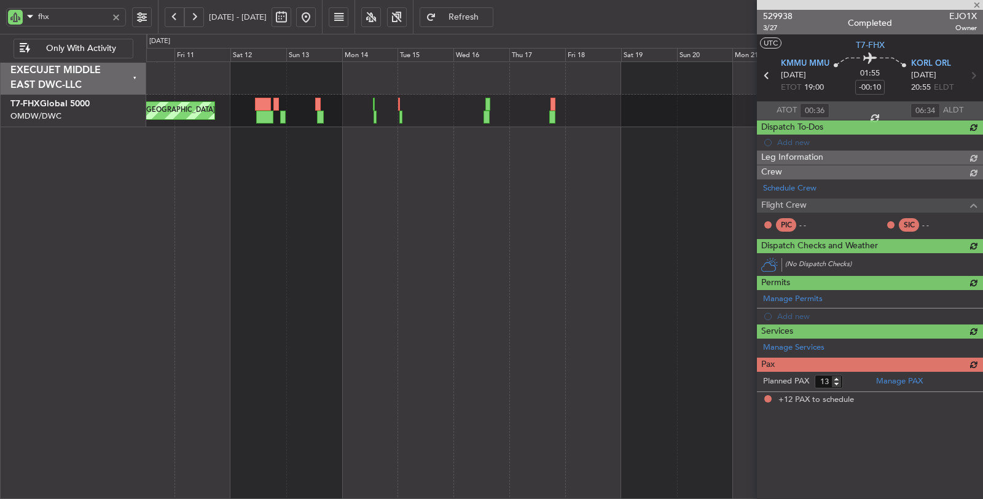
type input "21:50"
type input "23:53"
type input "12"
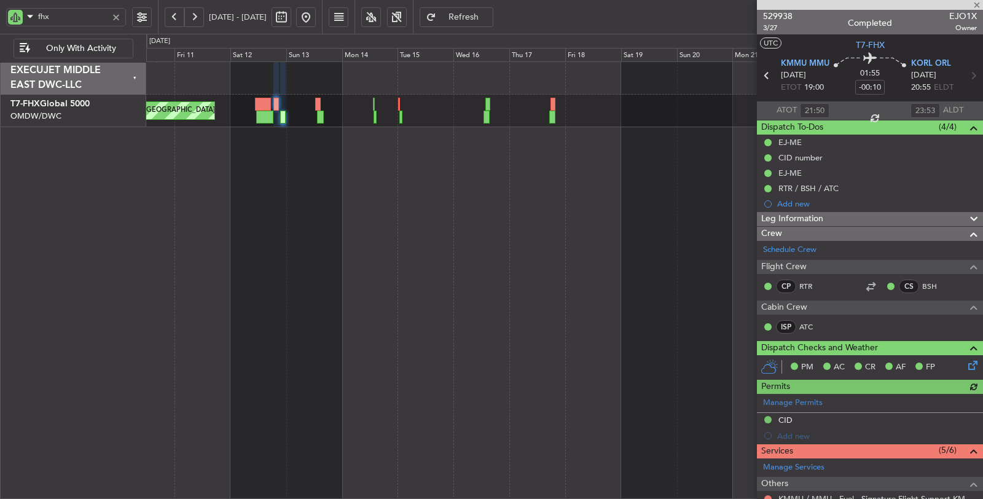
type input "[PERSON_NAME] (ANI)"
type input "6666"
type input "[PERSON_NAME] (ANI)"
type input "6666"
type input "[PERSON_NAME] (ANI)"
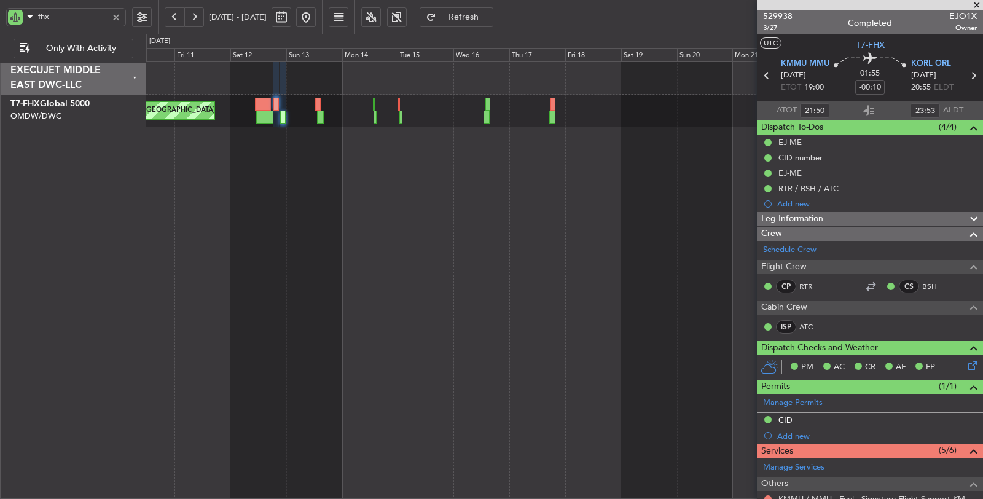
type input "6666"
type input "[PERSON_NAME] (ANI)"
type input "6666"
type input "[PERSON_NAME] (ANI)"
type input "6666"
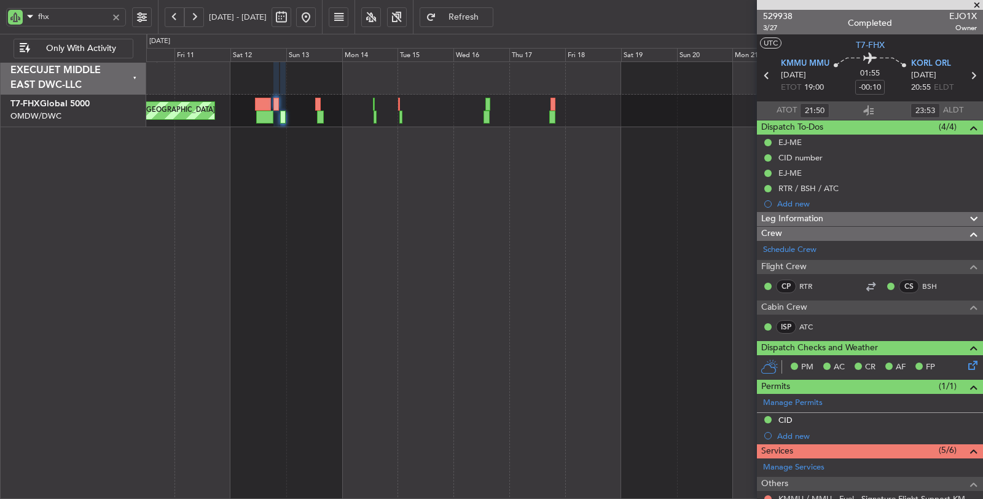
type input "[PERSON_NAME] (ANI)"
type input "6666"
